Goal: Information Seeking & Learning: Learn about a topic

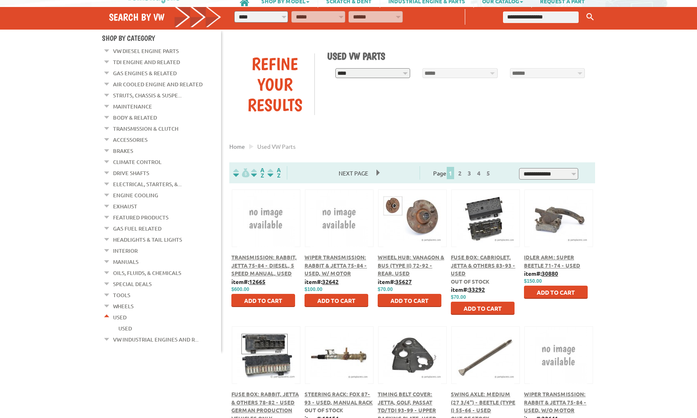
scroll to position [57, 0]
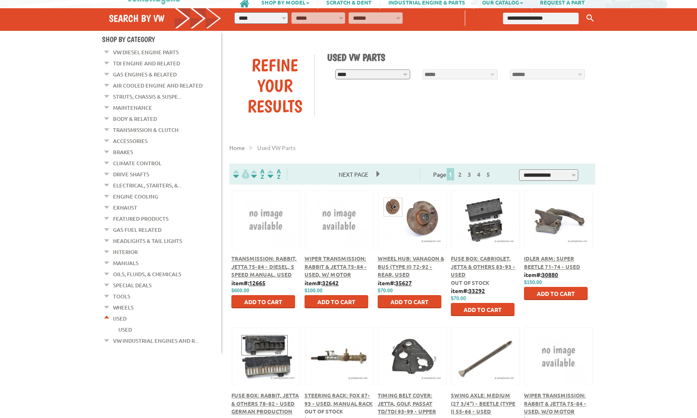
click at [110, 55] on em at bounding box center [107, 50] width 8 height 9
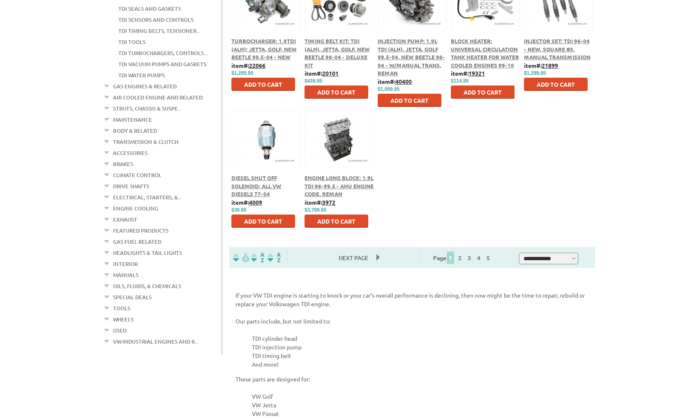
scroll to position [414, 0]
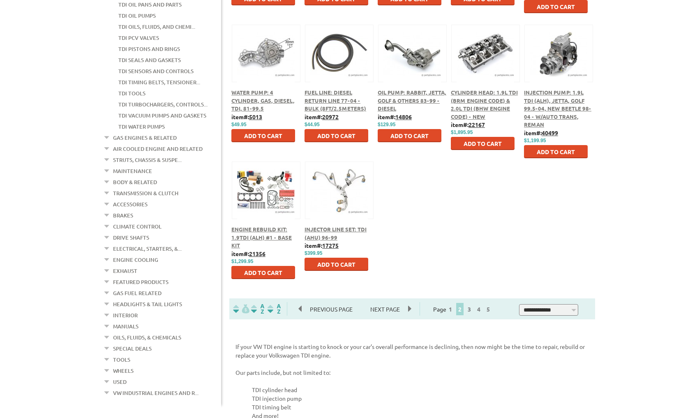
scroll to position [371, 0]
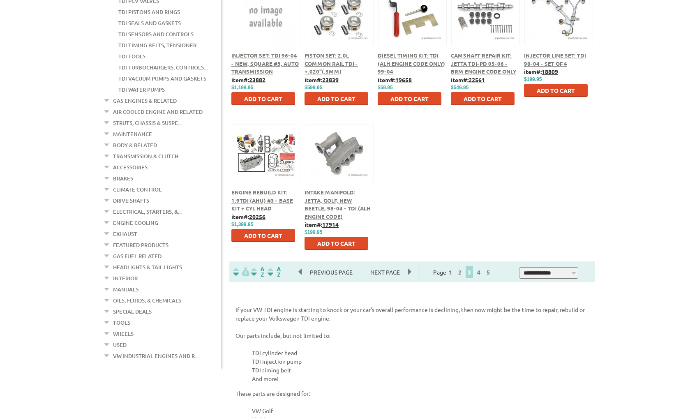
scroll to position [402, 0]
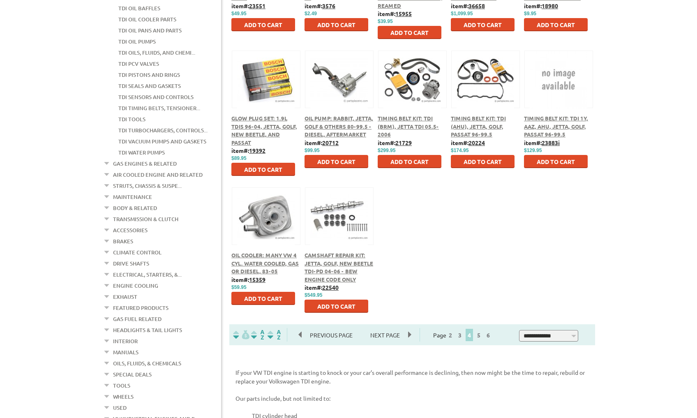
scroll to position [334, 0]
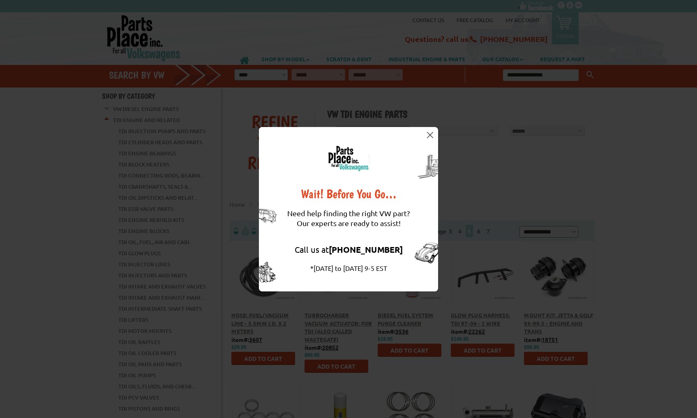
click at [429, 131] on button at bounding box center [430, 135] width 8 height 8
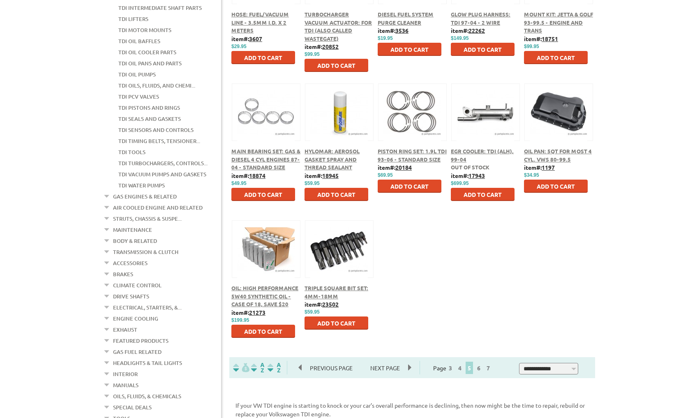
scroll to position [301, 0]
click at [555, 123] on img at bounding box center [559, 112] width 58 height 58
click at [483, 367] on link "6" at bounding box center [478, 367] width 7 height 7
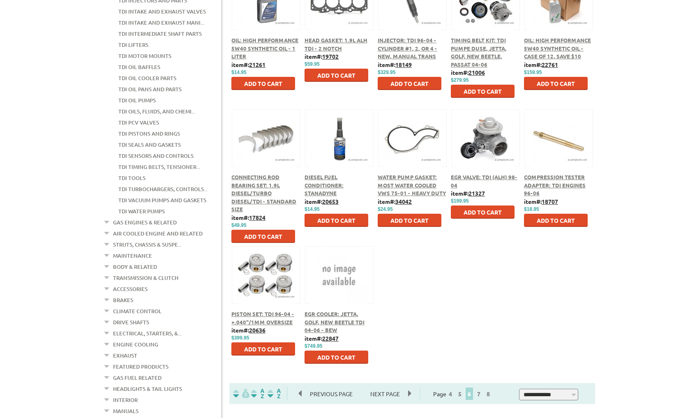
scroll to position [278, 0]
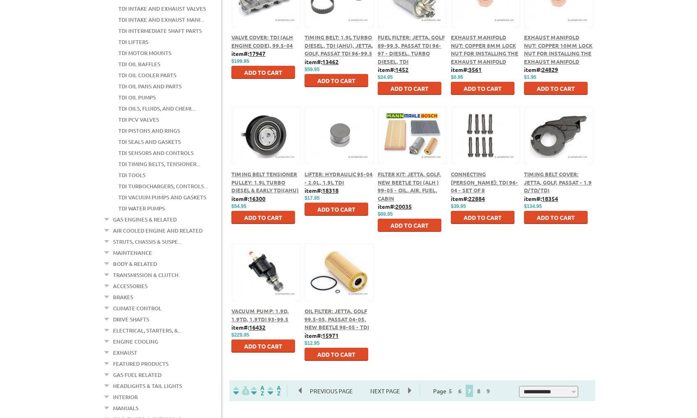
scroll to position [278, 0]
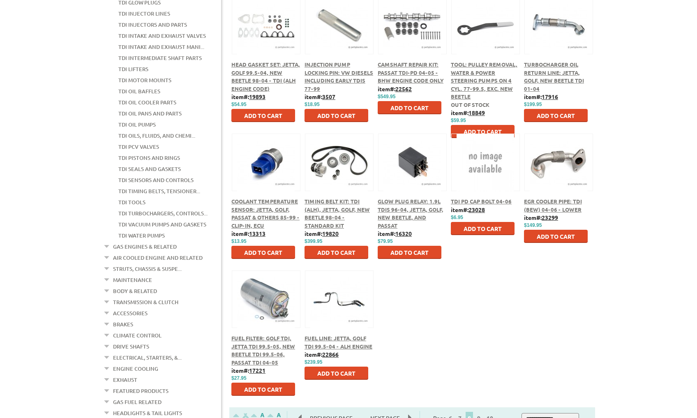
scroll to position [252, 0]
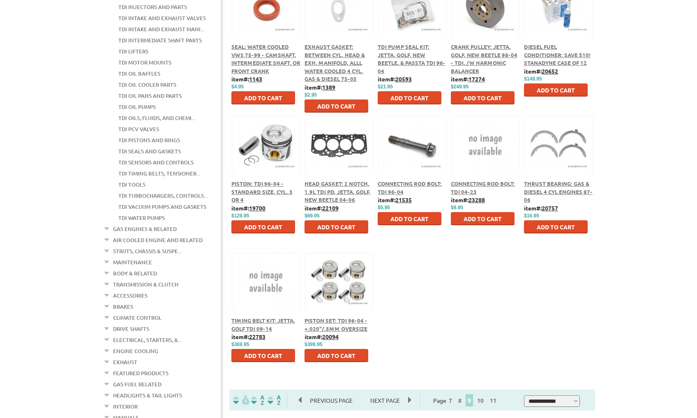
scroll to position [286, 0]
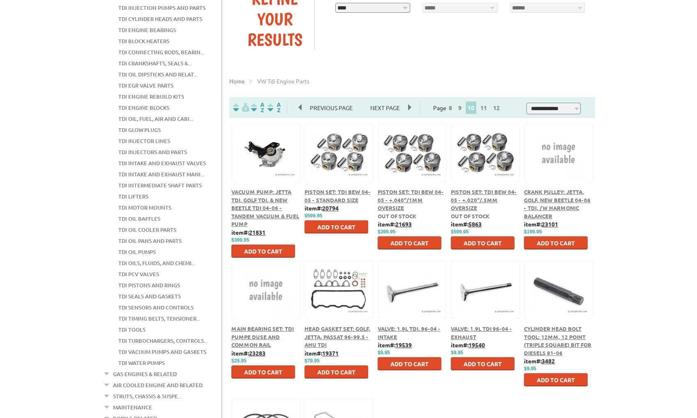
scroll to position [127, 0]
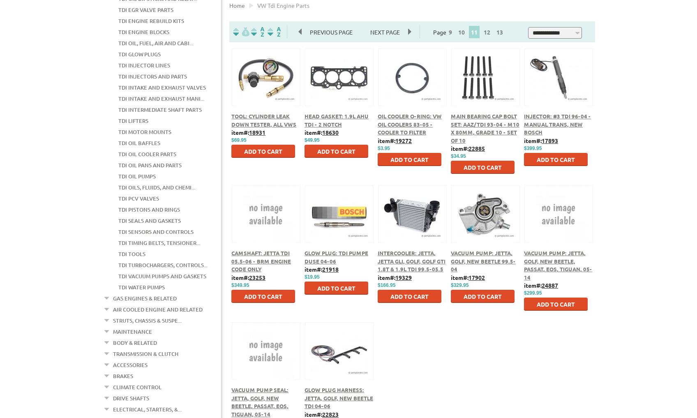
scroll to position [203, 0]
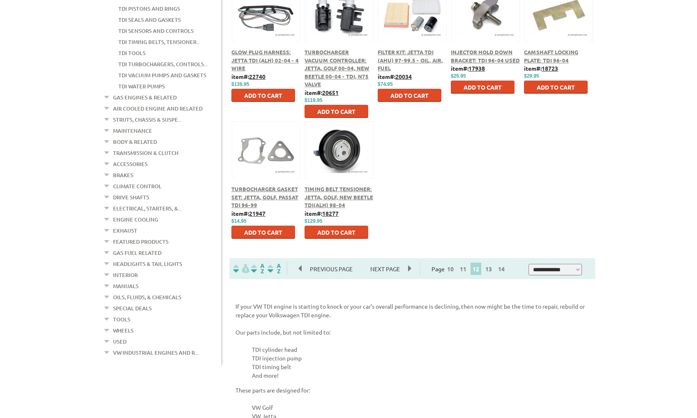
scroll to position [402, 0]
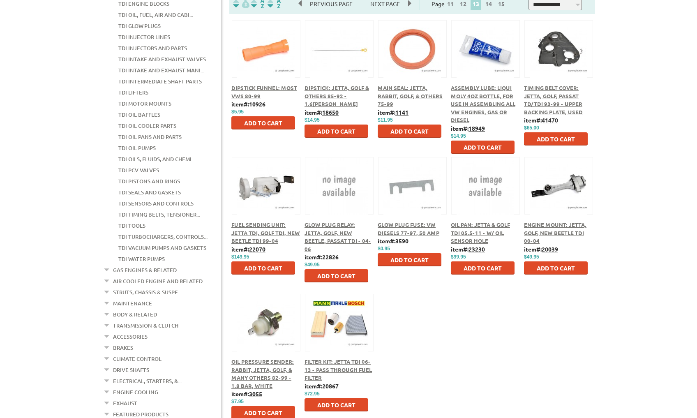
scroll to position [233, 0]
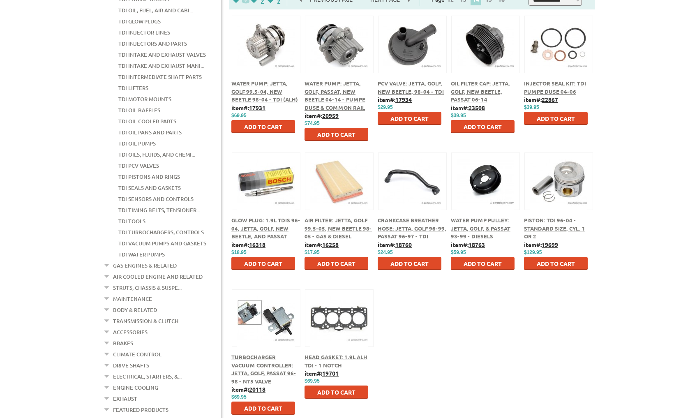
scroll to position [236, 0]
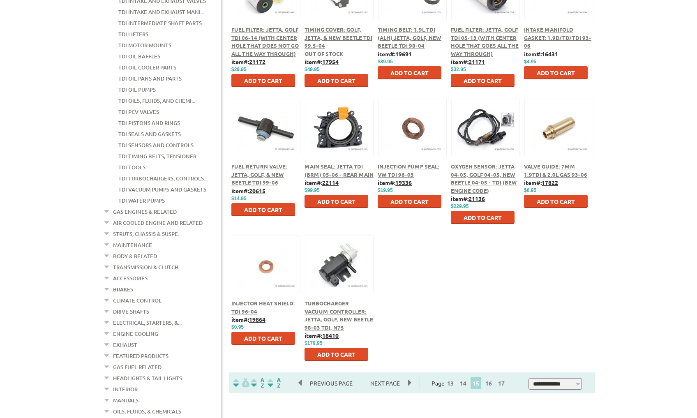
scroll to position [313, 0]
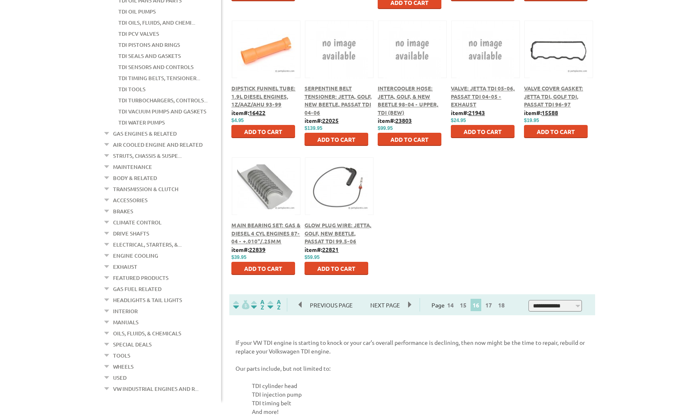
scroll to position [365, 0]
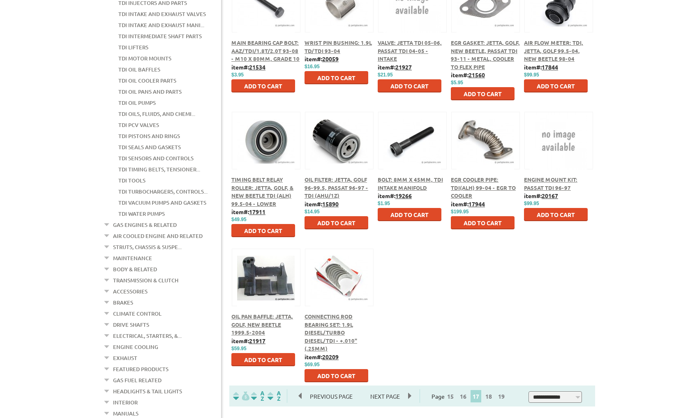
scroll to position [336, 0]
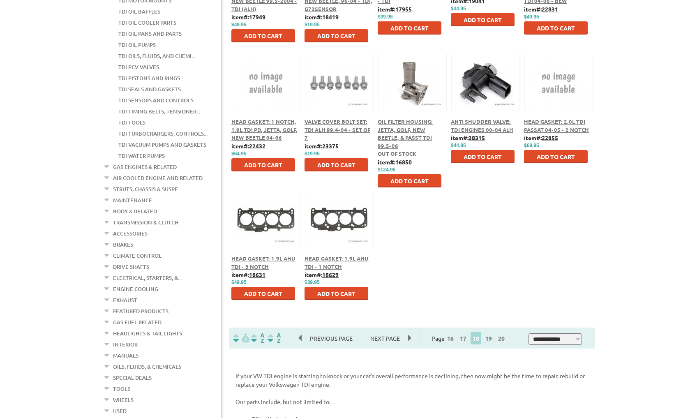
scroll to position [336, 0]
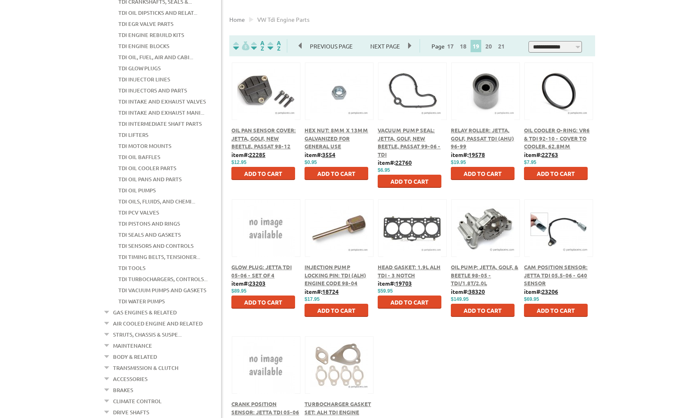
scroll to position [186, 0]
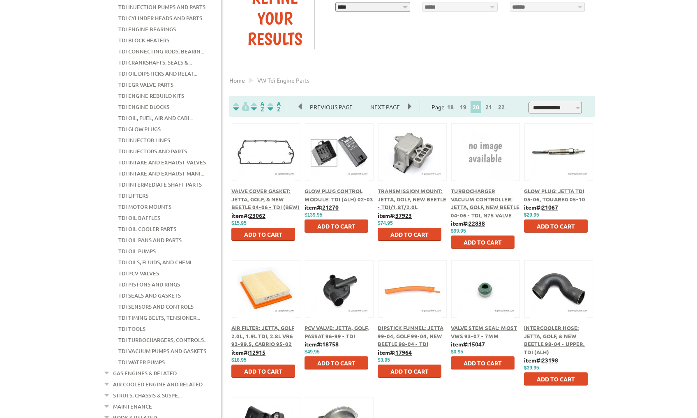
scroll to position [125, 0]
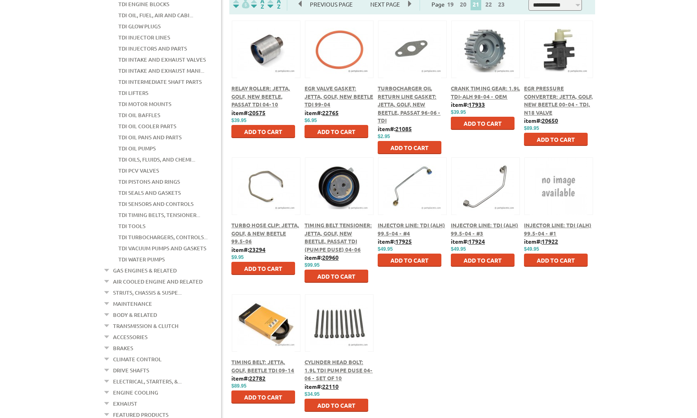
scroll to position [230, 0]
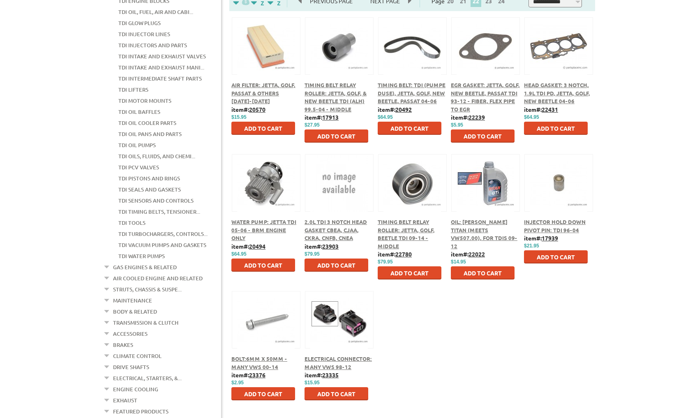
scroll to position [264, 0]
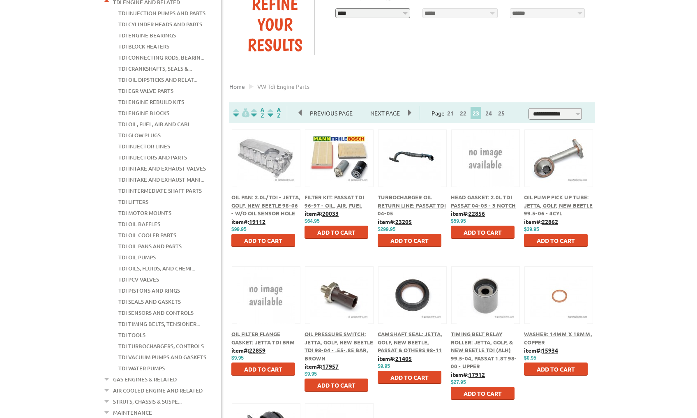
scroll to position [118, 0]
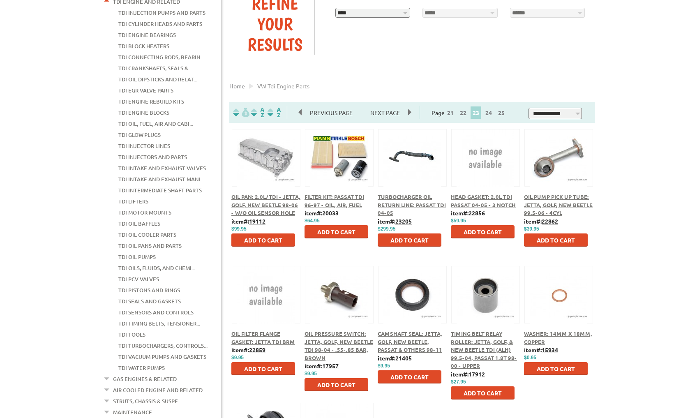
click at [271, 172] on img at bounding box center [266, 159] width 58 height 58
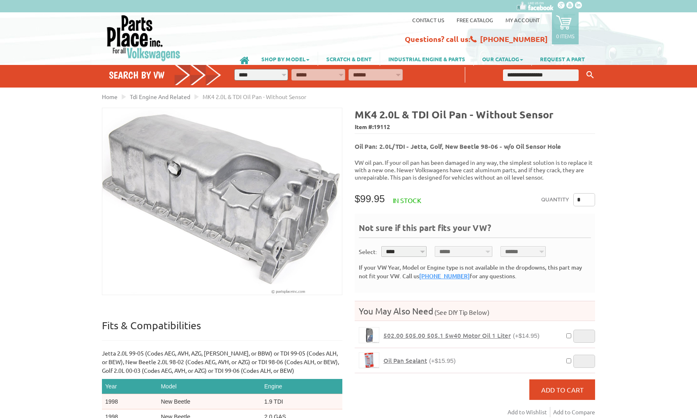
click at [436, 20] on link "Contact us" at bounding box center [428, 19] width 32 height 7
